Goal: Transaction & Acquisition: Purchase product/service

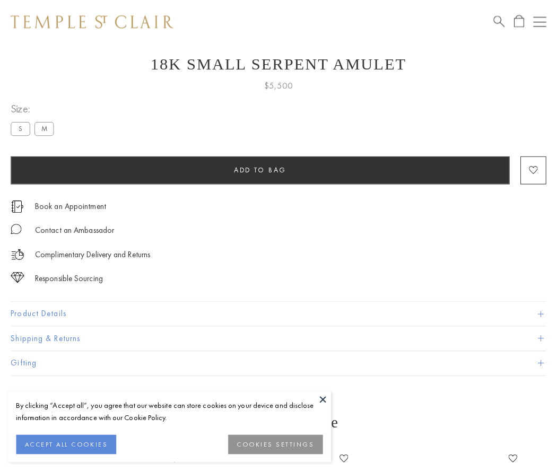
scroll to position [42, 0]
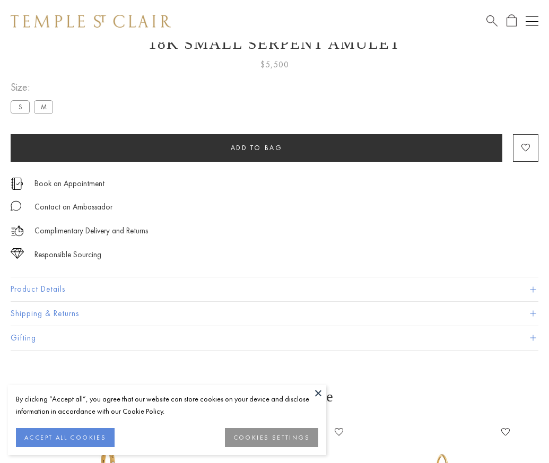
click at [256, 147] on span "Add to bag" at bounding box center [257, 147] width 52 height 9
